Goal: Task Accomplishment & Management: Manage account settings

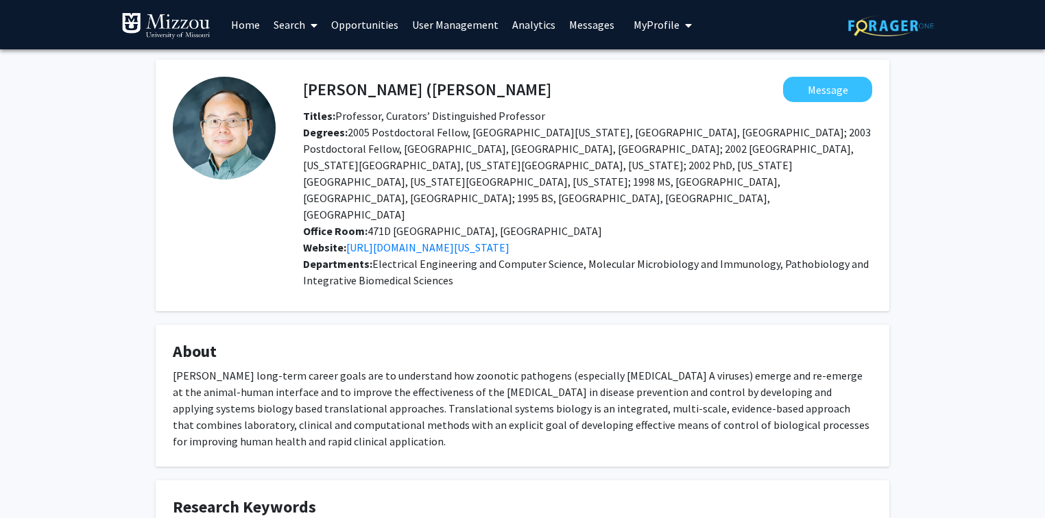
click at [191, 24] on img at bounding box center [165, 25] width 89 height 27
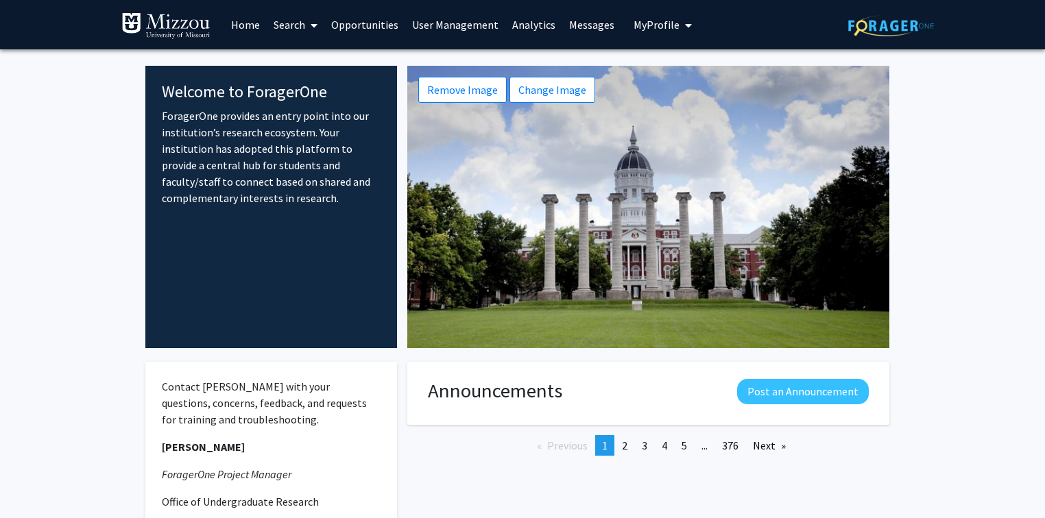
click at [247, 25] on link "Home" at bounding box center [245, 25] width 42 height 48
click at [442, 24] on link "User Management" at bounding box center [455, 25] width 100 height 48
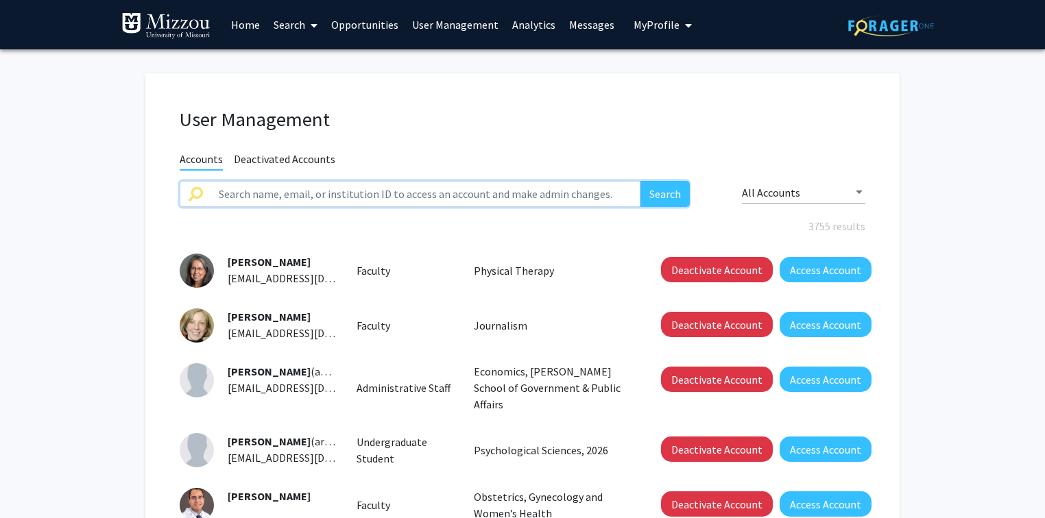
click at [396, 191] on input "text" at bounding box center [425, 194] width 430 height 26
click at [640, 181] on button "Search" at bounding box center [664, 194] width 49 height 26
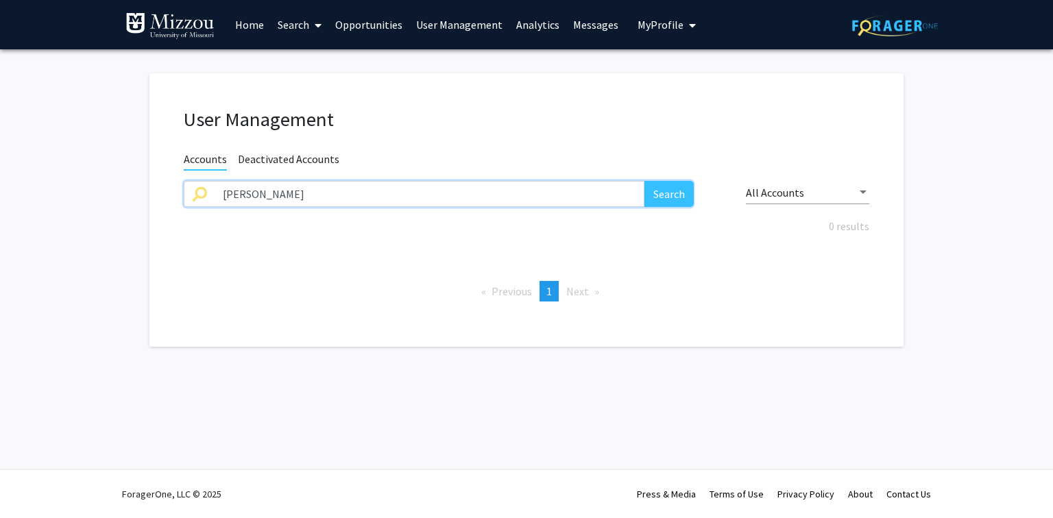
click at [389, 194] on input "[PERSON_NAME]" at bounding box center [430, 194] width 430 height 26
click at [272, 192] on input "[PERSON_NAME]" at bounding box center [430, 194] width 430 height 26
type input "mautarino"
click at [660, 191] on button "Search" at bounding box center [668, 194] width 49 height 26
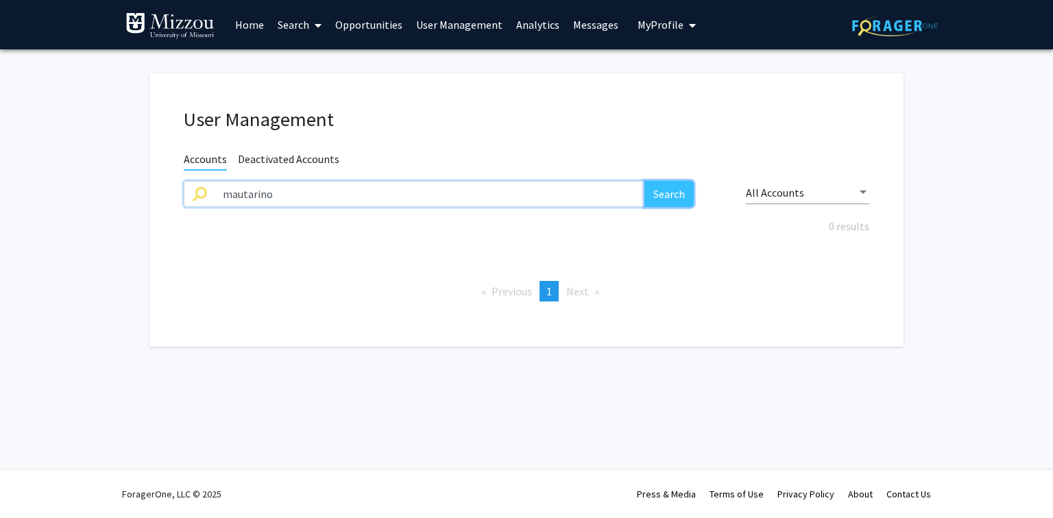
click at [660, 191] on button "Search" at bounding box center [668, 194] width 49 height 26
click at [293, 25] on link "Search" at bounding box center [300, 25] width 58 height 48
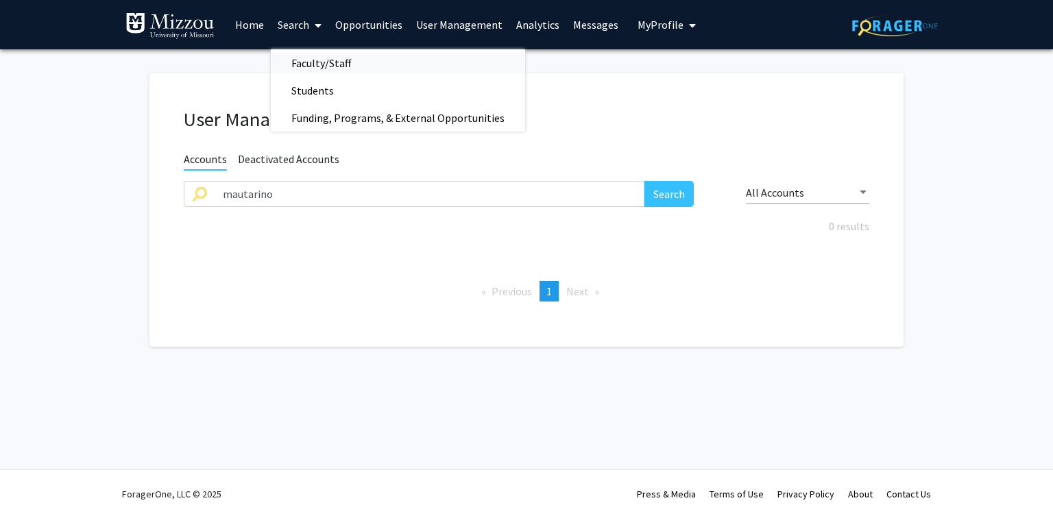
click at [304, 60] on span "Faculty/Staff" at bounding box center [321, 62] width 101 height 27
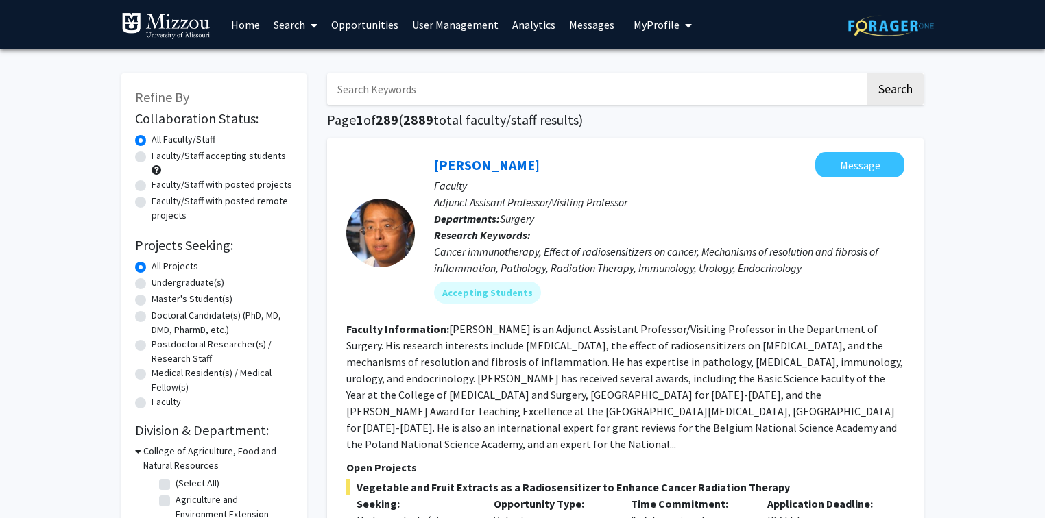
click at [379, 92] on input "Search Keywords" at bounding box center [596, 89] width 538 height 32
click at [867, 73] on button "Search" at bounding box center [895, 89] width 56 height 32
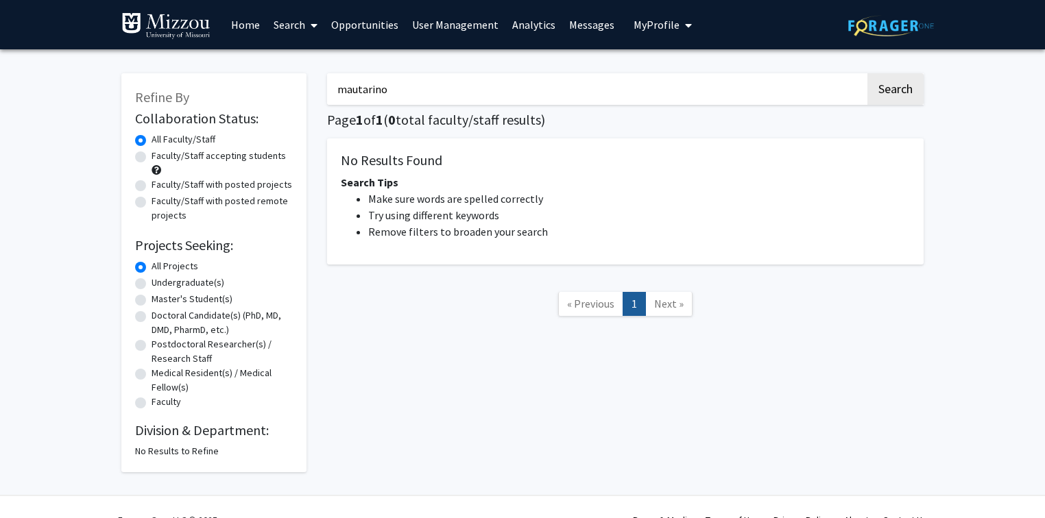
click at [400, 88] on input "mautarino" at bounding box center [596, 89] width 538 height 32
type input "m"
click at [306, 71] on div "Refine By Collaboration Status: Collaboration Status All Faculty/Staff Collabor…" at bounding box center [214, 266] width 206 height 413
click at [250, 29] on link "Home" at bounding box center [245, 25] width 42 height 48
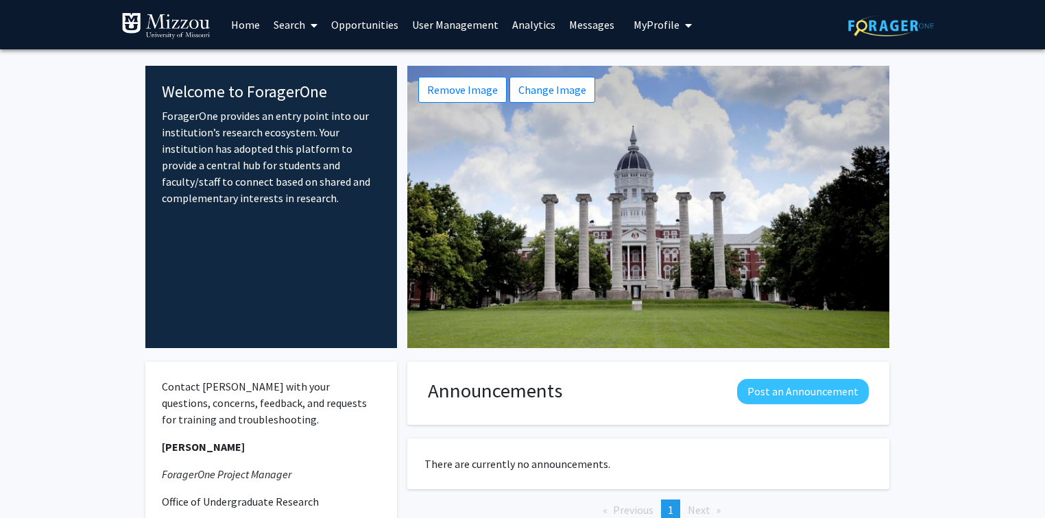
click at [91, 146] on fg-internal-home-page "Welcome to ForagerOne ForagerOne provides an entry point into our institution’s…" at bounding box center [522, 376] width 1045 height 655
click at [454, 23] on link "User Management" at bounding box center [455, 25] width 100 height 48
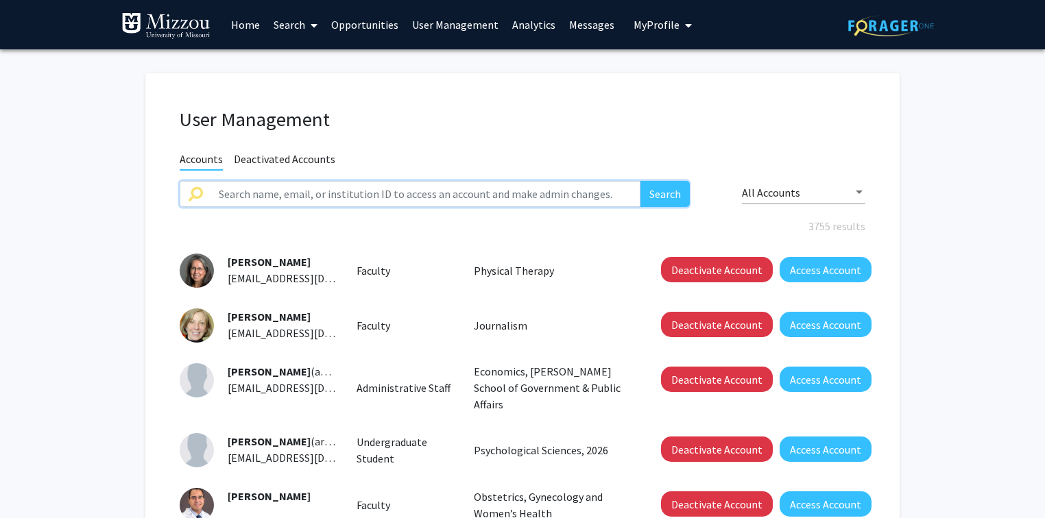
click at [228, 195] on input "text" at bounding box center [425, 194] width 430 height 26
click at [640, 181] on button "Search" at bounding box center [664, 194] width 49 height 26
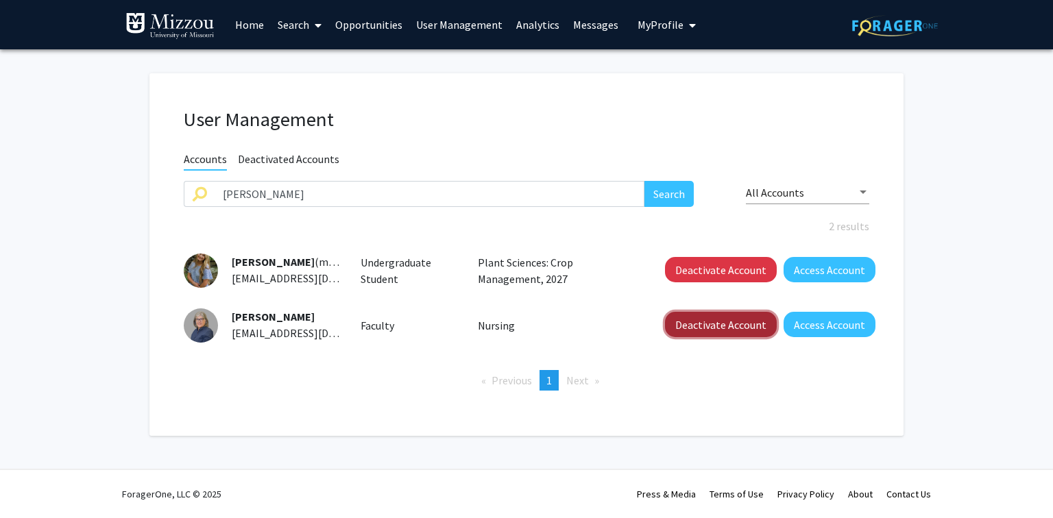
click at [702, 328] on button "Deactivate Account" at bounding box center [721, 324] width 112 height 25
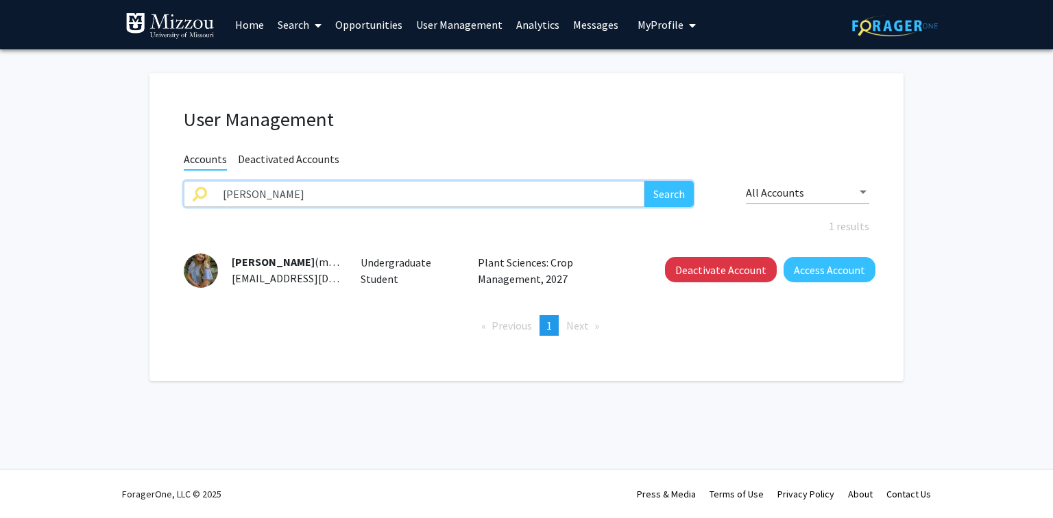
click at [314, 192] on input "[PERSON_NAME]" at bounding box center [430, 194] width 430 height 26
type input "kelsey day"
click at [644, 181] on button "Search" at bounding box center [668, 194] width 49 height 26
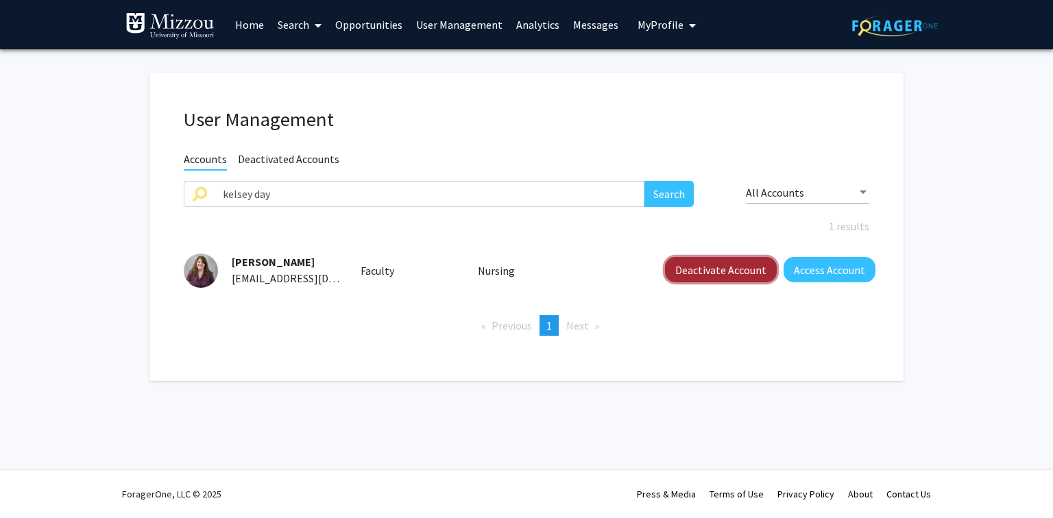
click at [745, 266] on button "Deactivate Account" at bounding box center [721, 269] width 112 height 25
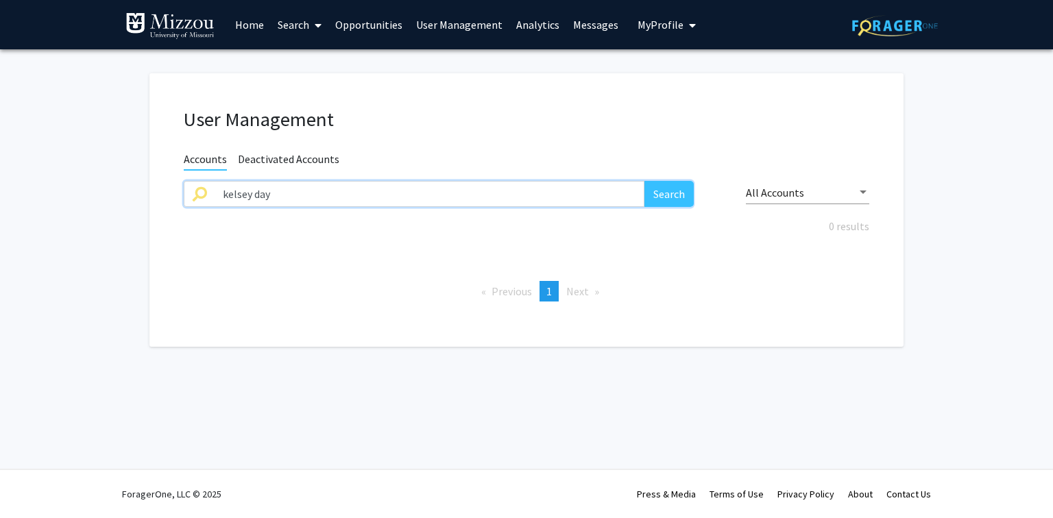
click at [487, 194] on input "kelsey day" at bounding box center [430, 194] width 430 height 26
click at [644, 181] on button "Search" at bounding box center [668, 194] width 49 height 26
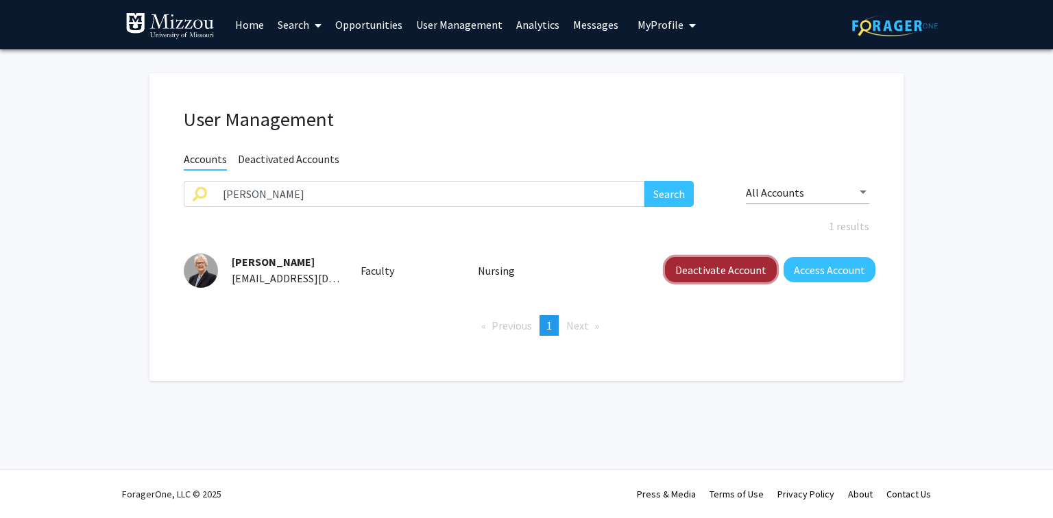
click at [681, 271] on button "Deactivate Account" at bounding box center [721, 269] width 112 height 25
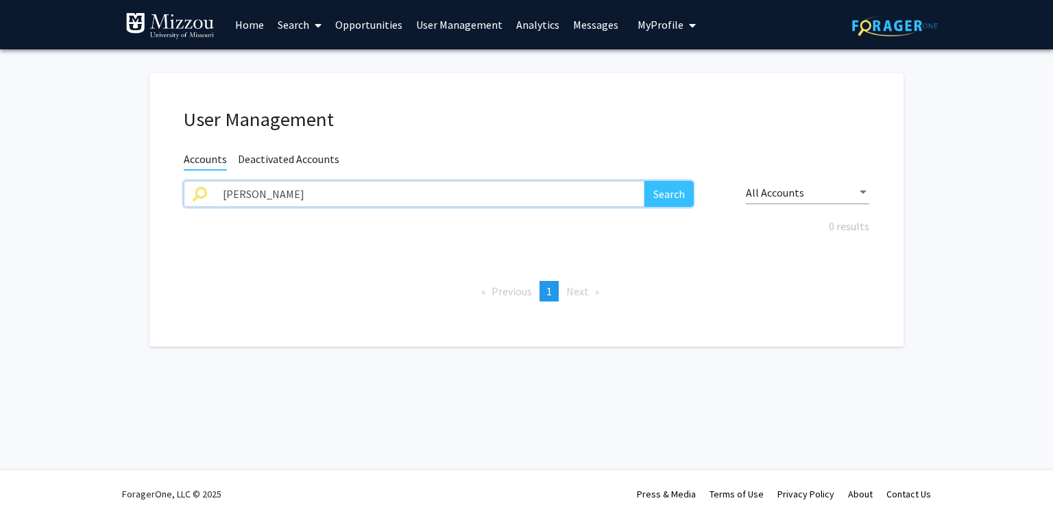
click at [570, 191] on input "[PERSON_NAME]" at bounding box center [430, 194] width 430 height 26
type input "[PERSON_NAME]"
click at [644, 181] on button "Search" at bounding box center [668, 194] width 49 height 26
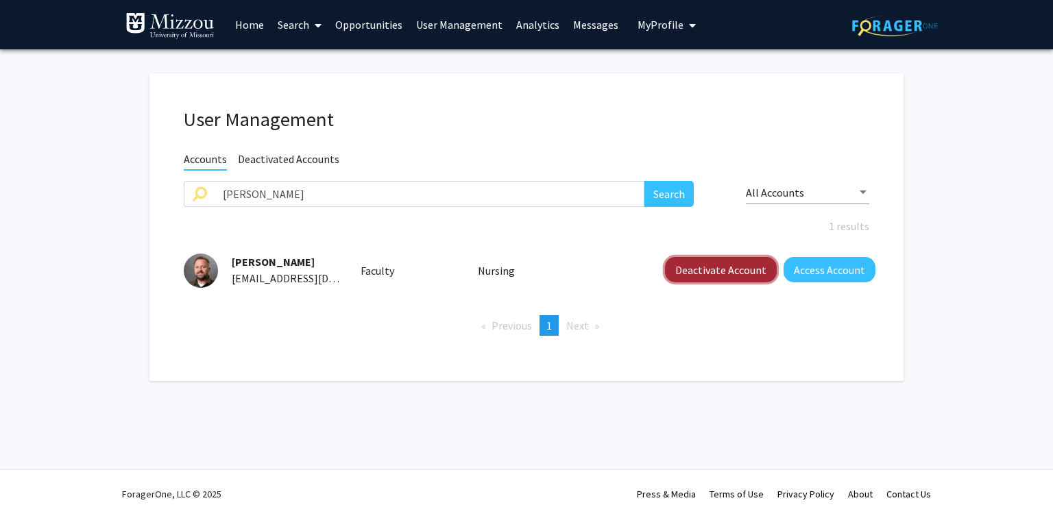
click at [694, 269] on button "Deactivate Account" at bounding box center [721, 269] width 112 height 25
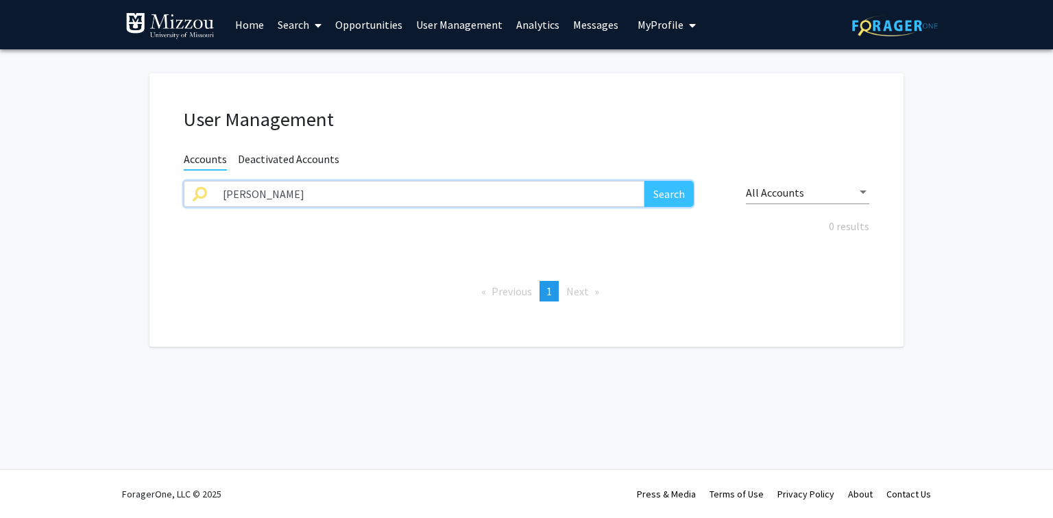
click at [571, 195] on input "[PERSON_NAME]" at bounding box center [430, 194] width 430 height 26
type input "[PERSON_NAME]"
click at [644, 181] on button "Search" at bounding box center [668, 194] width 49 height 26
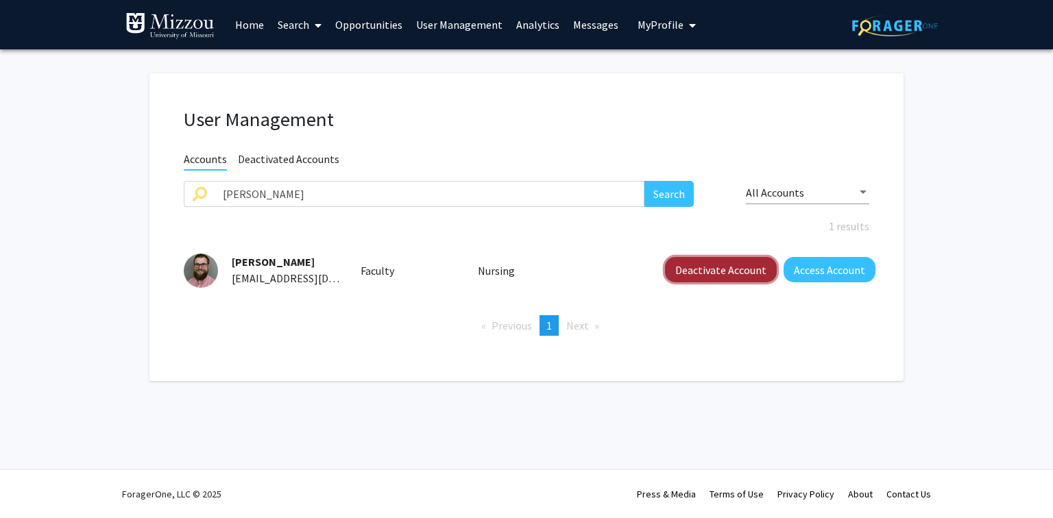
click at [688, 274] on button "Deactivate Account" at bounding box center [721, 269] width 112 height 25
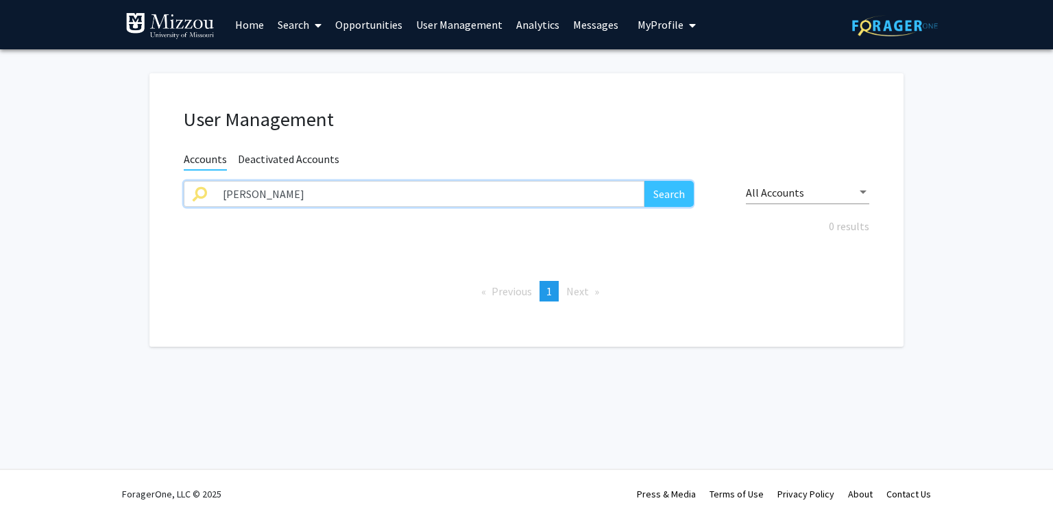
click at [404, 193] on input "[PERSON_NAME]" at bounding box center [430, 194] width 430 height 26
click at [644, 181] on button "Search" at bounding box center [668, 194] width 49 height 26
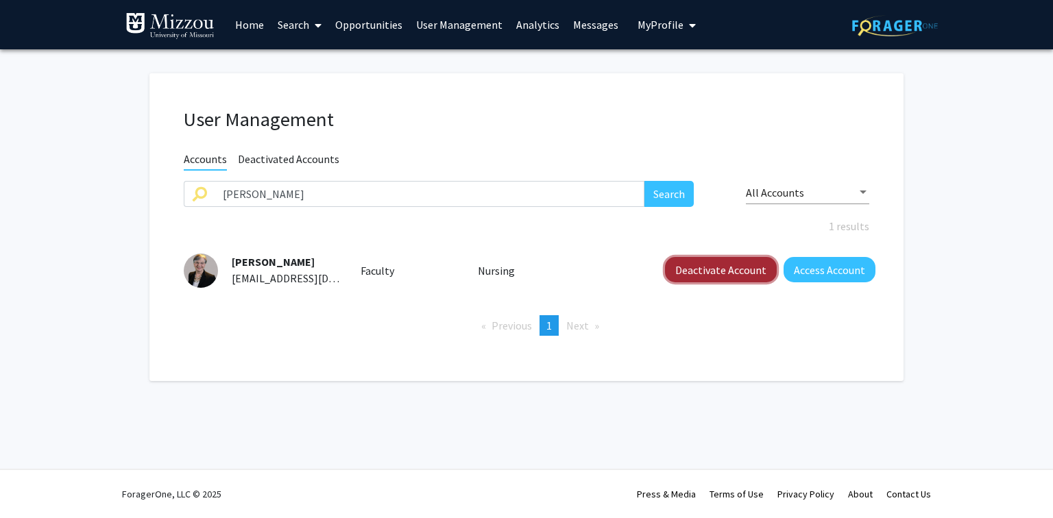
click at [680, 271] on button "Deactivate Account" at bounding box center [721, 269] width 112 height 25
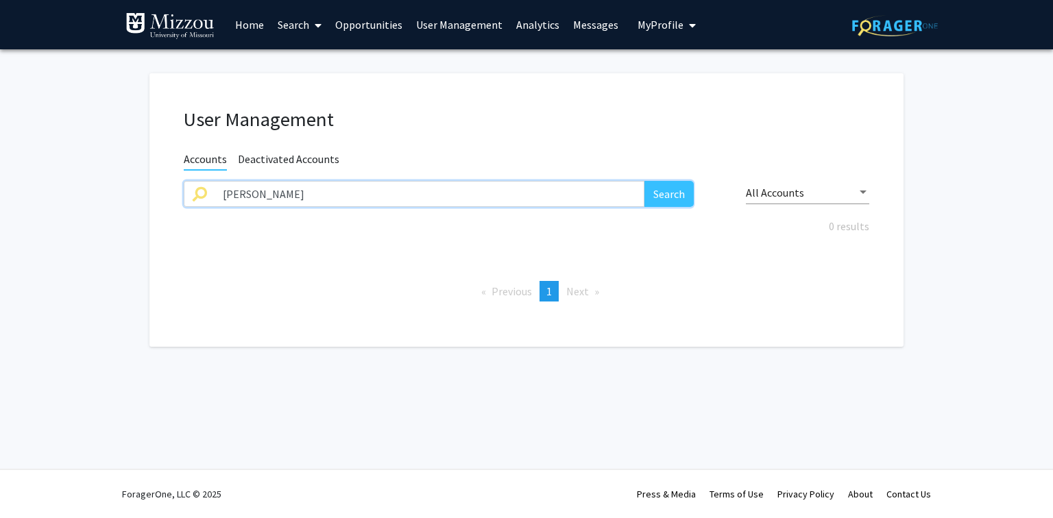
click at [571, 195] on input "[PERSON_NAME]" at bounding box center [430, 194] width 430 height 26
type input "[PERSON_NAME]"
click at [644, 181] on button "Search" at bounding box center [668, 194] width 49 height 26
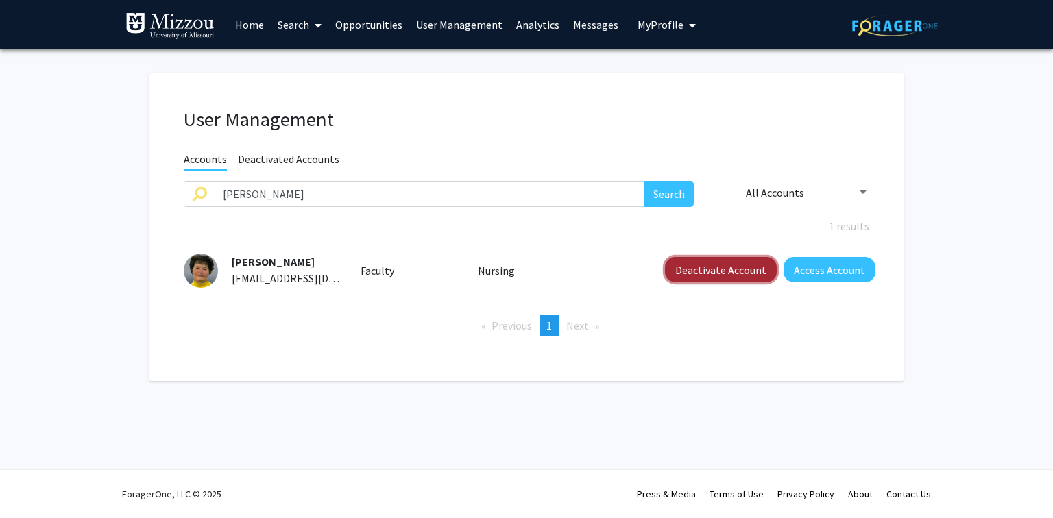
click at [686, 269] on button "Deactivate Account" at bounding box center [721, 269] width 112 height 25
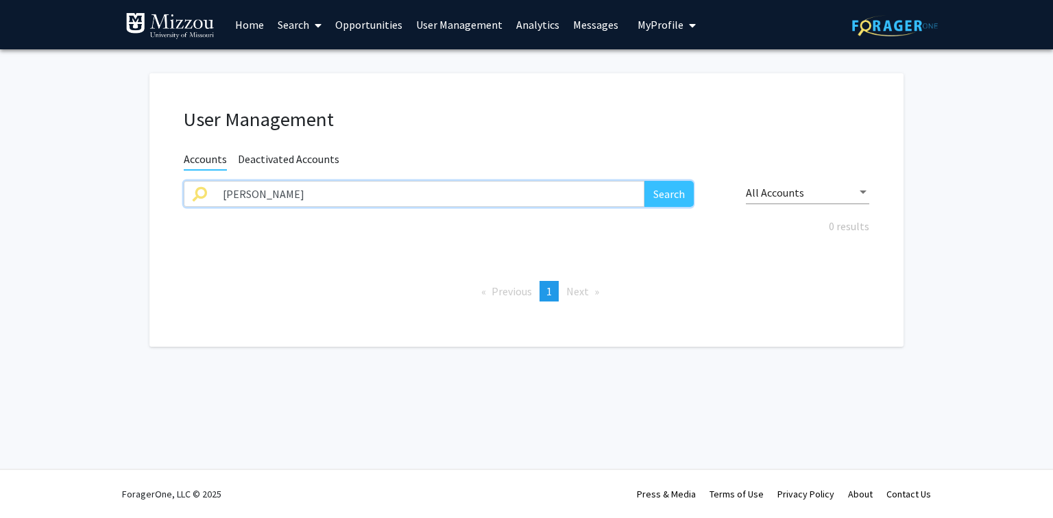
click at [507, 195] on input "[PERSON_NAME]" at bounding box center [430, 194] width 430 height 26
click at [644, 181] on button "Search" at bounding box center [668, 194] width 49 height 26
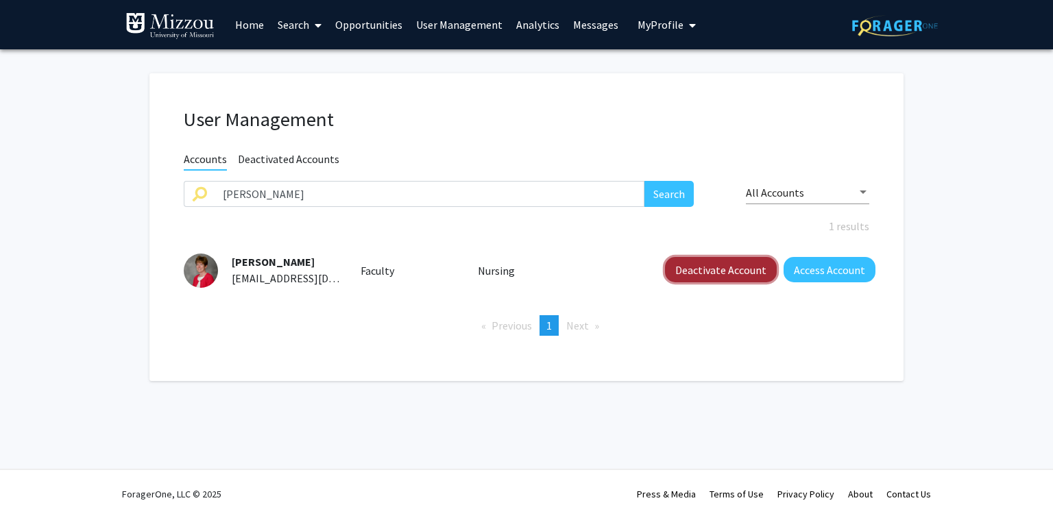
click at [699, 270] on button "Deactivate Account" at bounding box center [721, 269] width 112 height 25
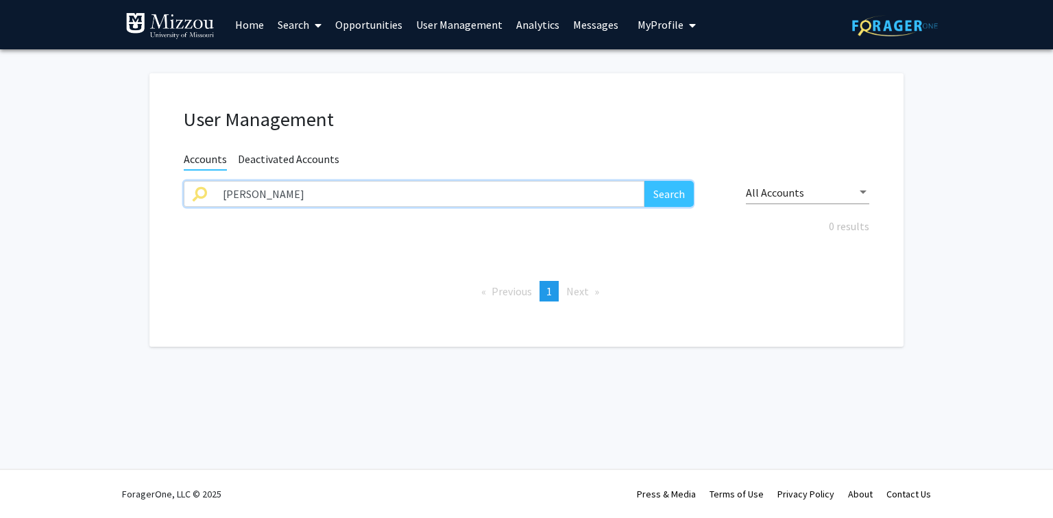
click at [580, 192] on input "[PERSON_NAME]" at bounding box center [430, 194] width 430 height 26
type input "[PERSON_NAME]"
click at [644, 181] on button "Search" at bounding box center [668, 194] width 49 height 26
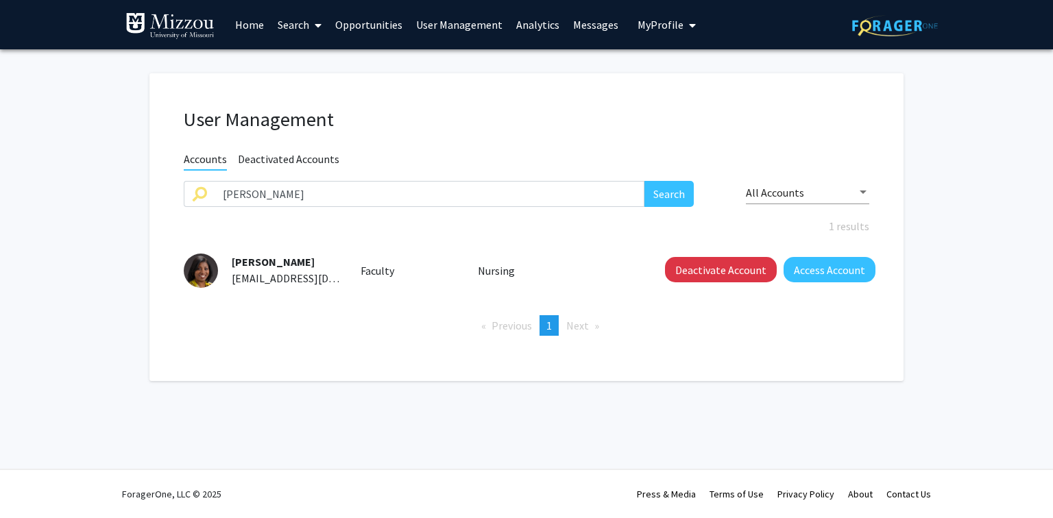
click at [542, 135] on div "User Management" at bounding box center [526, 122] width 706 height 29
click at [688, 269] on button "Deactivate Account" at bounding box center [721, 269] width 112 height 25
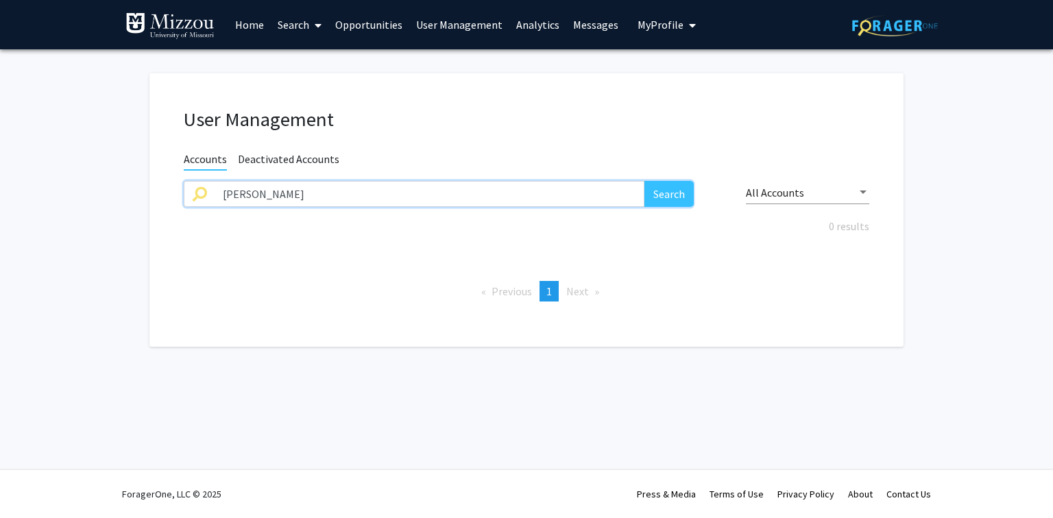
click at [600, 197] on input "[PERSON_NAME]" at bounding box center [430, 194] width 430 height 26
type input "[PERSON_NAME]"
click at [644, 181] on button "Search" at bounding box center [668, 194] width 49 height 26
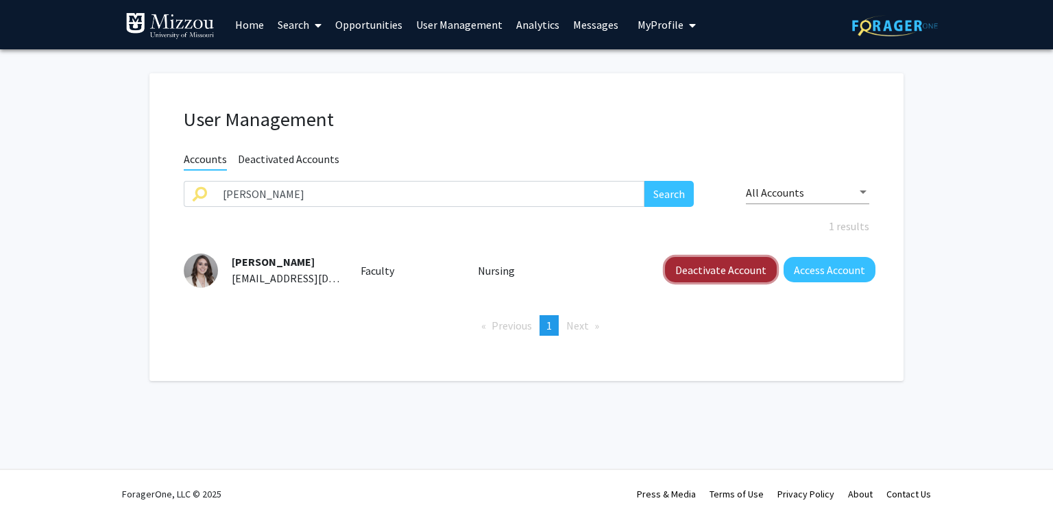
click at [740, 269] on button "Deactivate Account" at bounding box center [721, 269] width 112 height 25
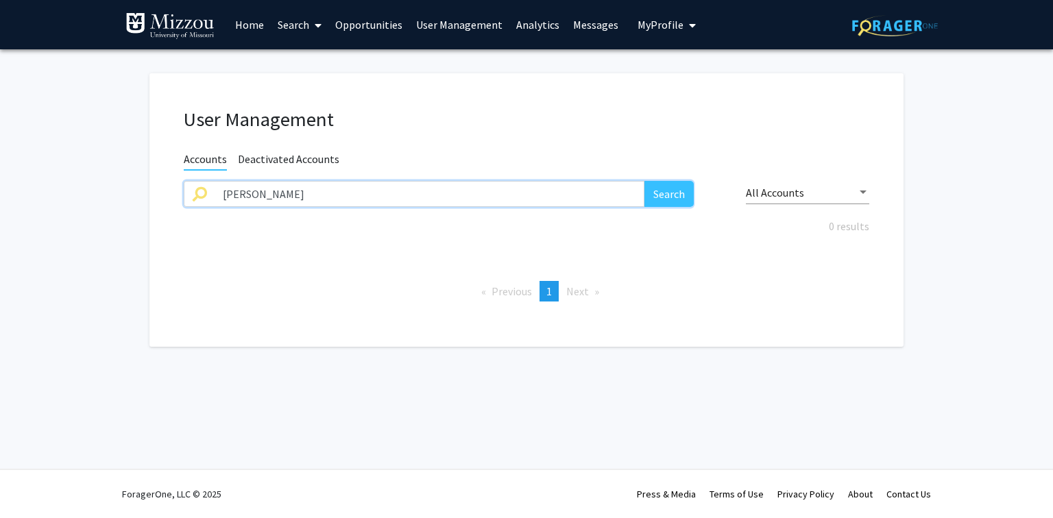
click at [543, 193] on input "[PERSON_NAME]" at bounding box center [430, 194] width 430 height 26
type input "[PERSON_NAME]"
click at [644, 181] on button "Search" at bounding box center [668, 194] width 49 height 26
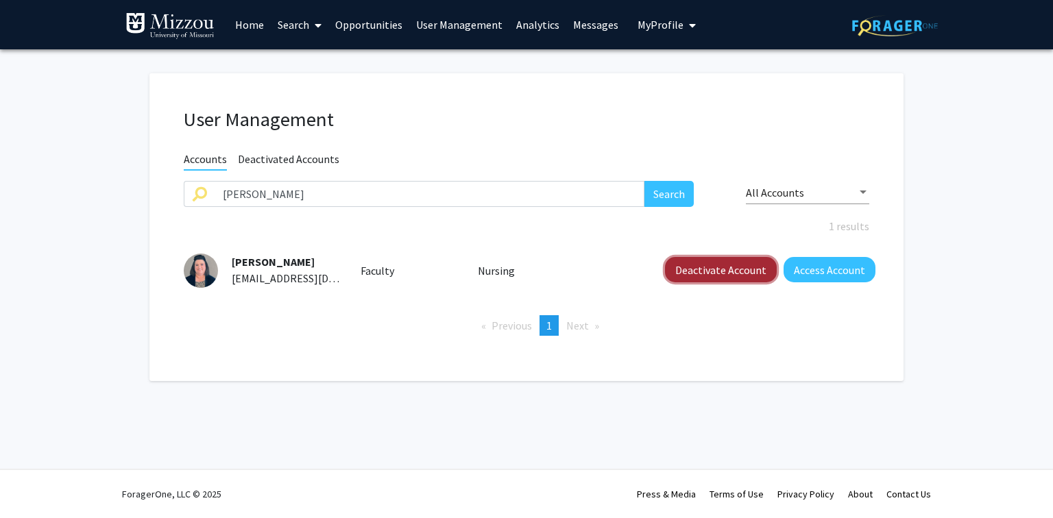
click at [689, 276] on button "Deactivate Account" at bounding box center [721, 269] width 112 height 25
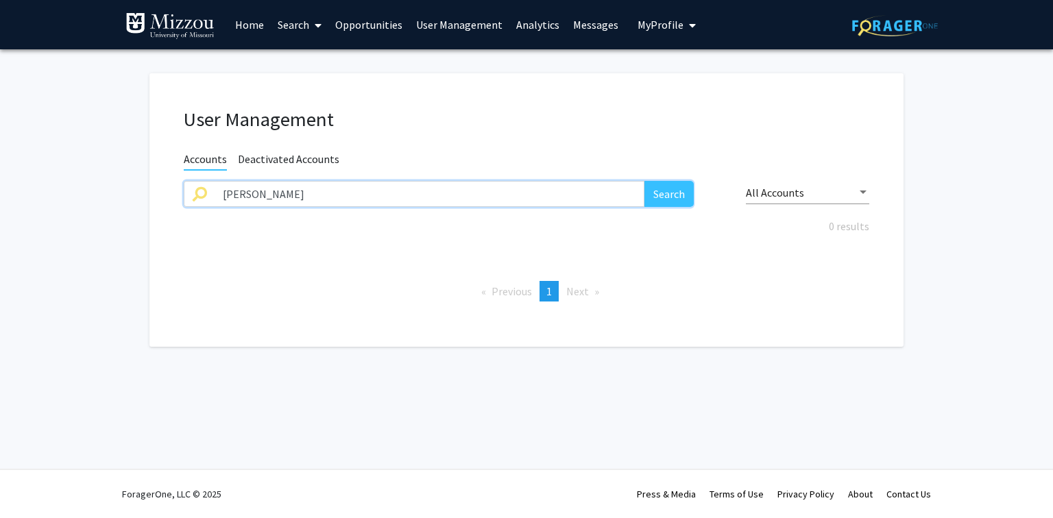
click at [488, 195] on input "[PERSON_NAME]" at bounding box center [430, 194] width 430 height 26
click at [644, 181] on button "Search" at bounding box center [668, 194] width 49 height 26
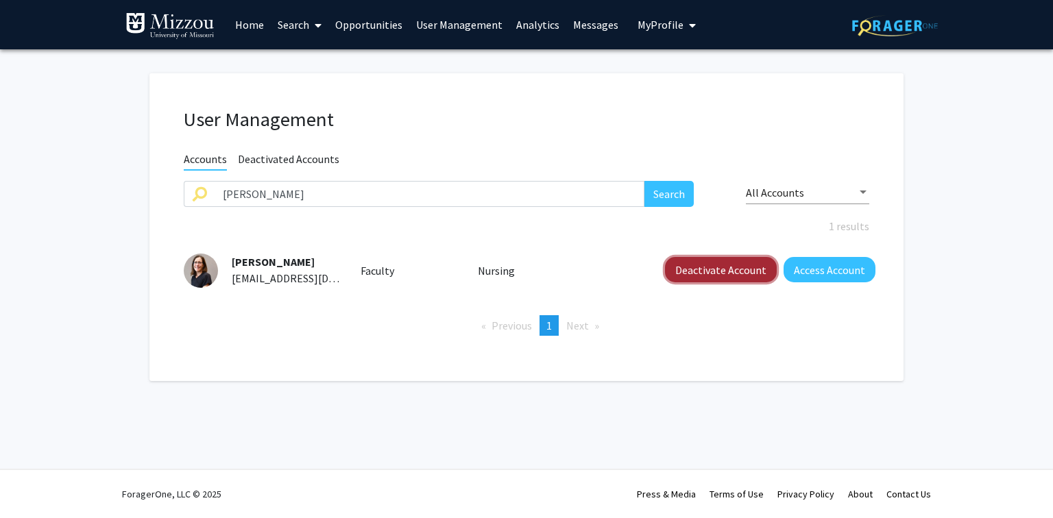
click at [697, 274] on button "Deactivate Account" at bounding box center [721, 269] width 112 height 25
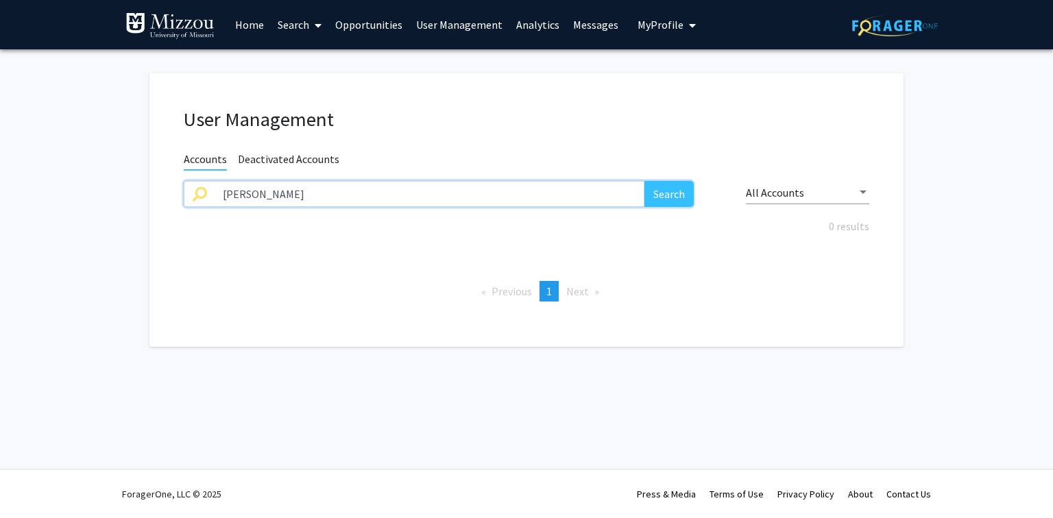
click at [577, 199] on input "[PERSON_NAME]" at bounding box center [430, 194] width 430 height 26
click at [576, 199] on input "[PERSON_NAME]" at bounding box center [430, 194] width 430 height 26
click at [644, 181] on button "Search" at bounding box center [668, 194] width 49 height 26
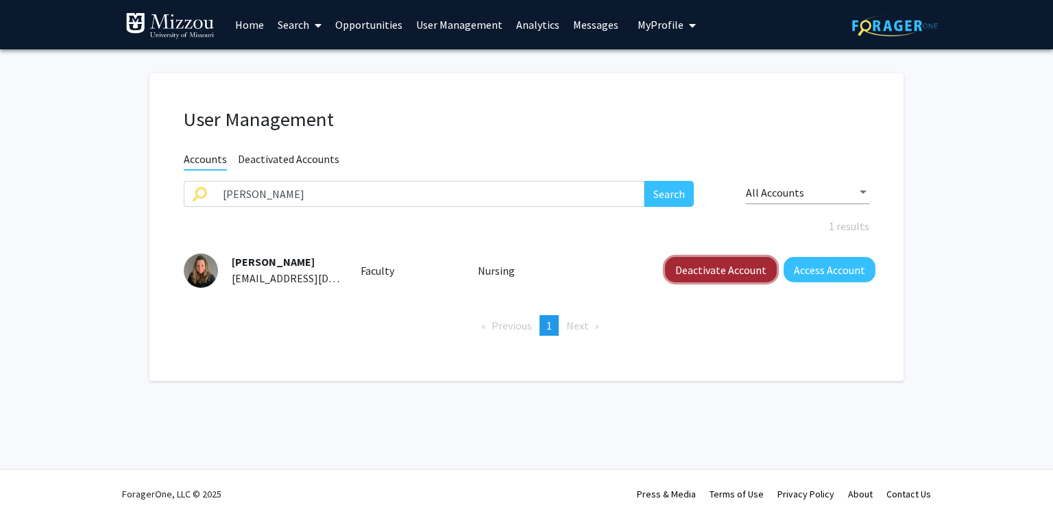
click at [681, 274] on button "Deactivate Account" at bounding box center [721, 269] width 112 height 25
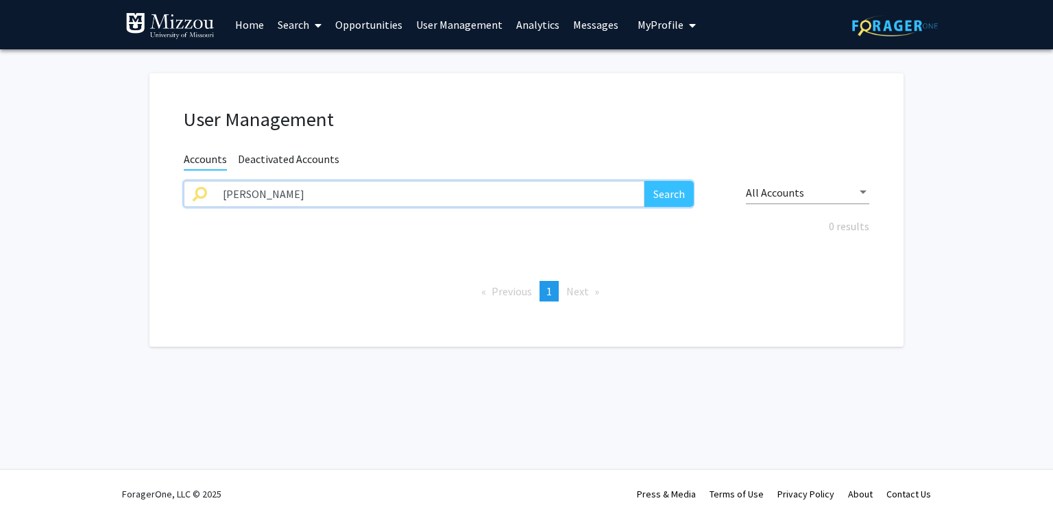
click at [544, 192] on input "[PERSON_NAME]" at bounding box center [430, 194] width 430 height 26
type input "[PERSON_NAME]"
click at [644, 181] on button "Search" at bounding box center [668, 194] width 49 height 26
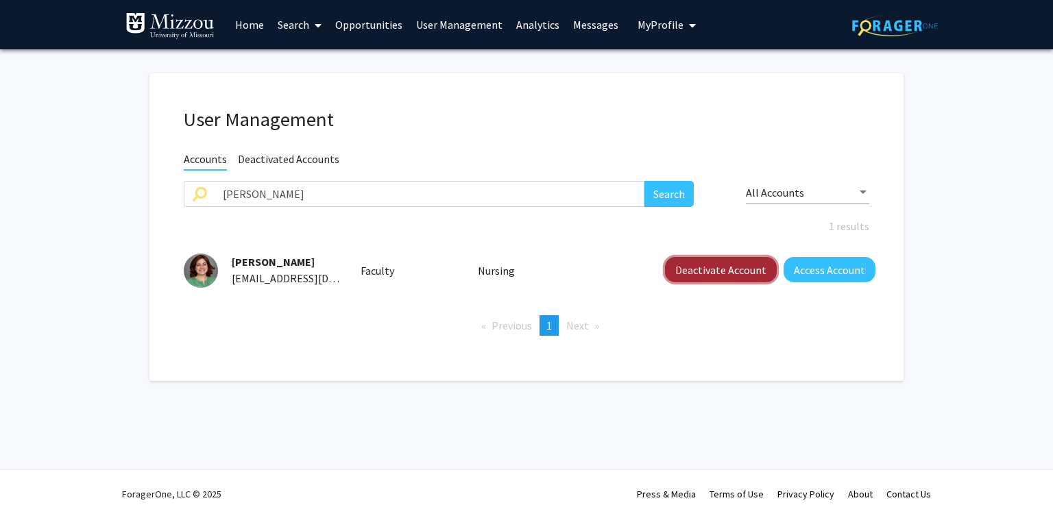
click at [698, 271] on button "Deactivate Account" at bounding box center [721, 269] width 112 height 25
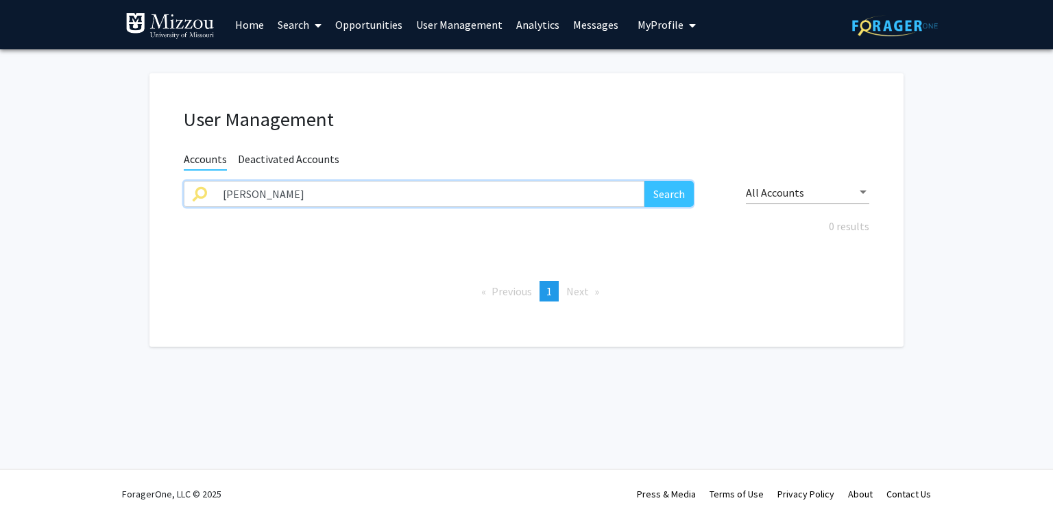
click at [293, 189] on input "[PERSON_NAME]" at bounding box center [430, 194] width 430 height 26
click at [426, 135] on div "User Management" at bounding box center [526, 122] width 706 height 29
click at [292, 21] on link "Search" at bounding box center [300, 25] width 58 height 48
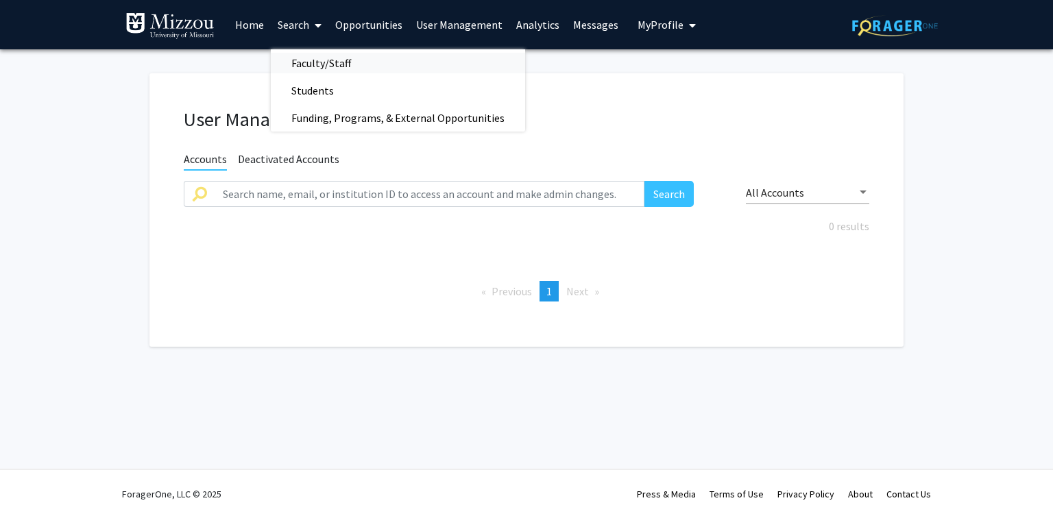
click at [304, 64] on span "Faculty/Staff" at bounding box center [321, 62] width 101 height 27
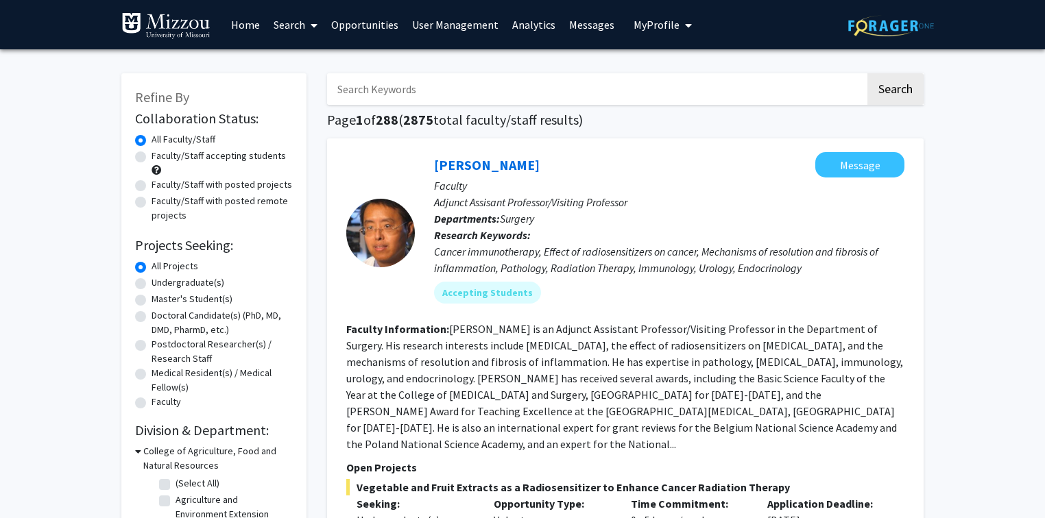
click at [531, 23] on link "Analytics" at bounding box center [533, 25] width 57 height 48
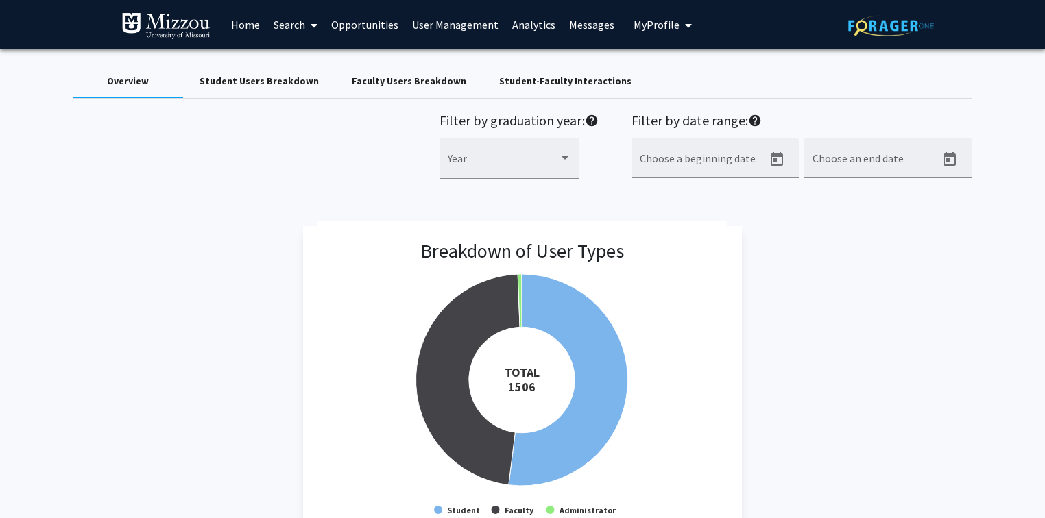
click at [173, 253] on div "Breakdown of User Types Created with Highcharts 9.3.3 TOTAL ​ 1506 Student Facu…" at bounding box center [522, 384] width 899 height 317
click at [208, 81] on div "Student Users Breakdown" at bounding box center [258, 81] width 119 height 14
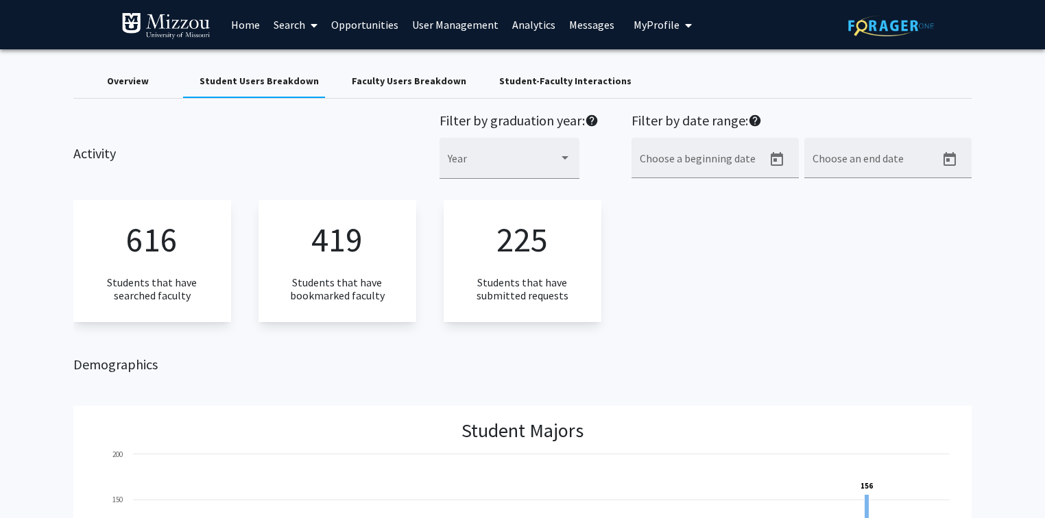
click at [129, 83] on div "Overview" at bounding box center [128, 81] width 42 height 14
